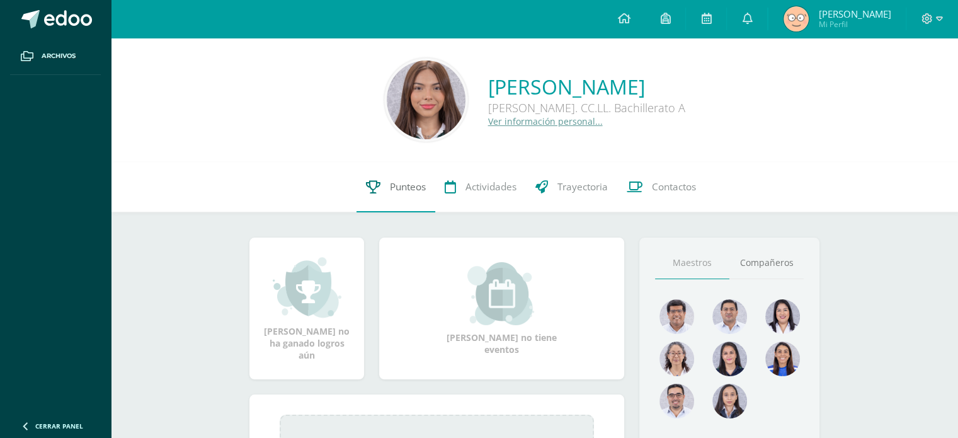
click at [396, 180] on span "Punteos" at bounding box center [408, 186] width 36 height 13
